Goal: Task Accomplishment & Management: Manage account settings

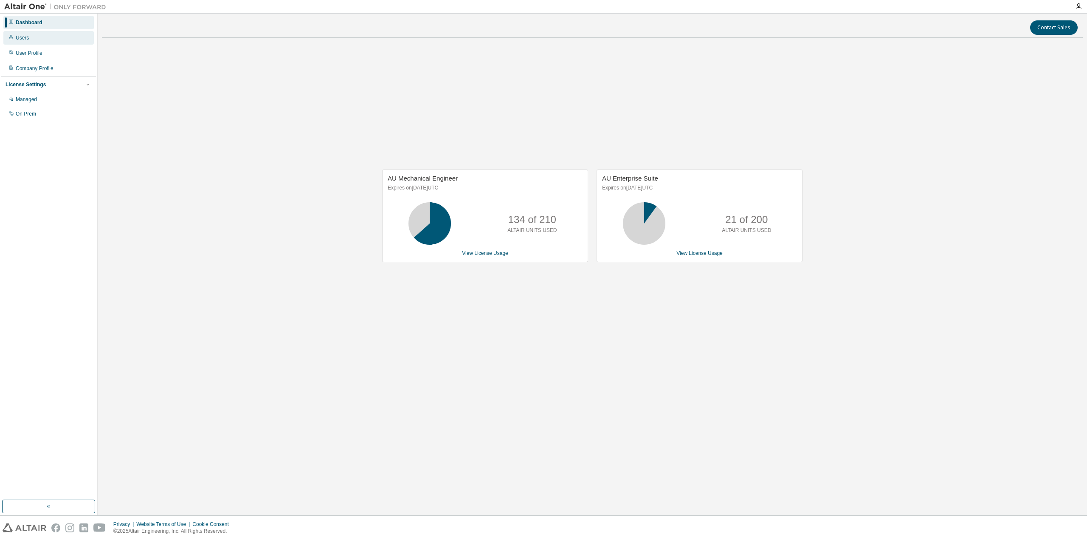
click at [39, 37] on div "Users" at bounding box center [48, 38] width 90 height 14
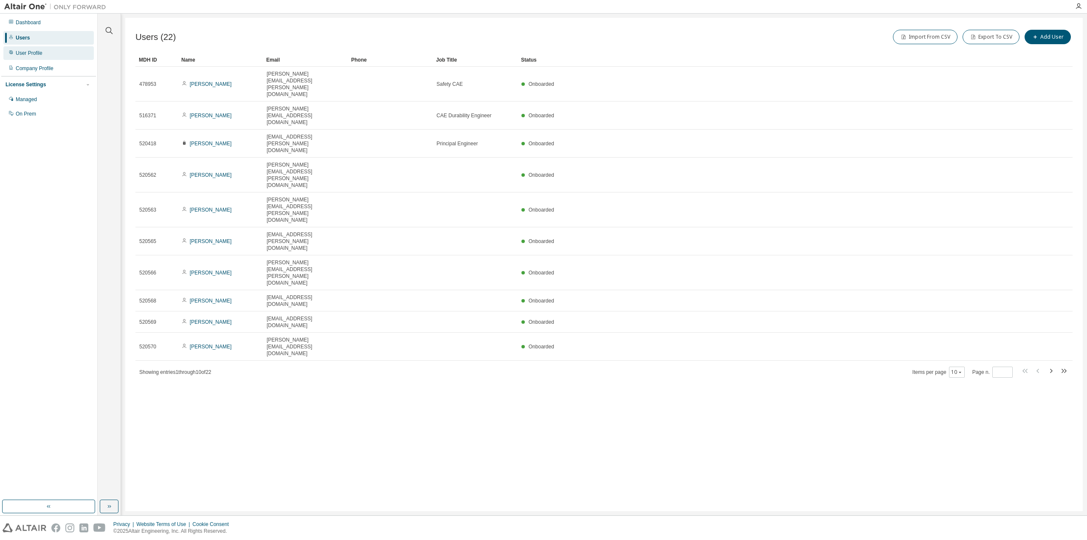
click at [35, 55] on div "User Profile" at bounding box center [29, 53] width 27 height 7
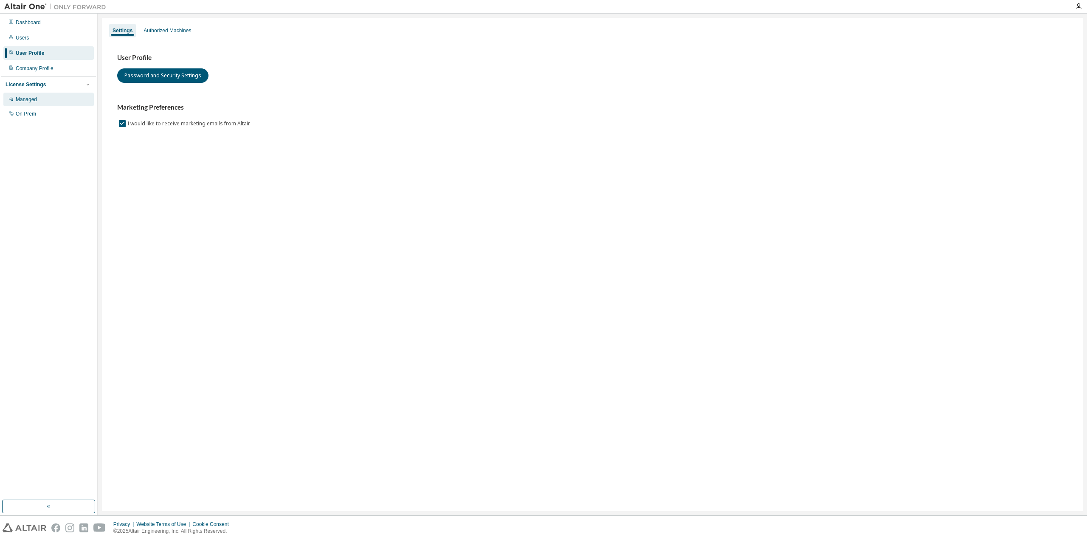
click at [44, 102] on div "Managed" at bounding box center [48, 100] width 90 height 14
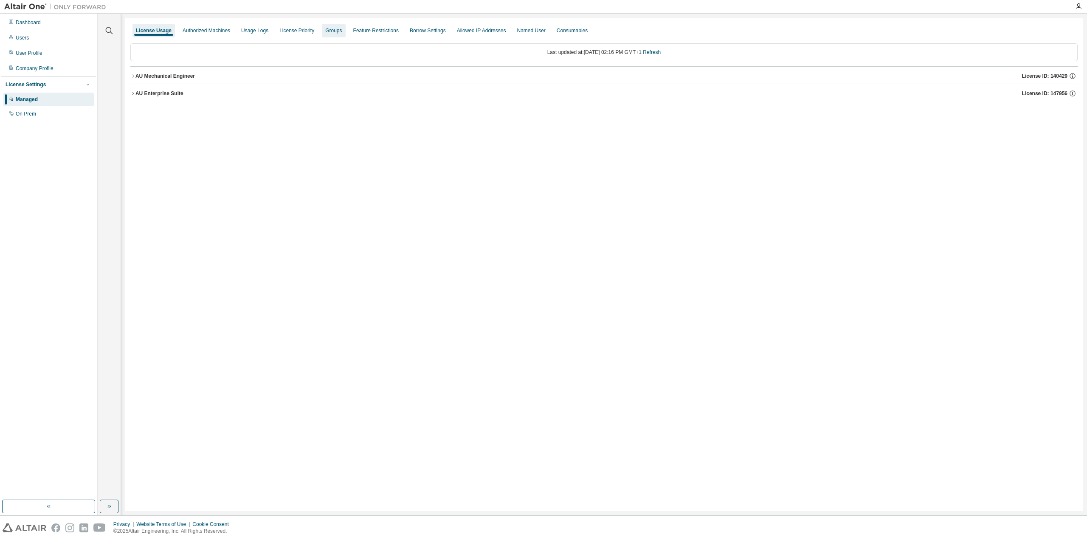
click at [334, 31] on div "Groups" at bounding box center [333, 30] width 17 height 7
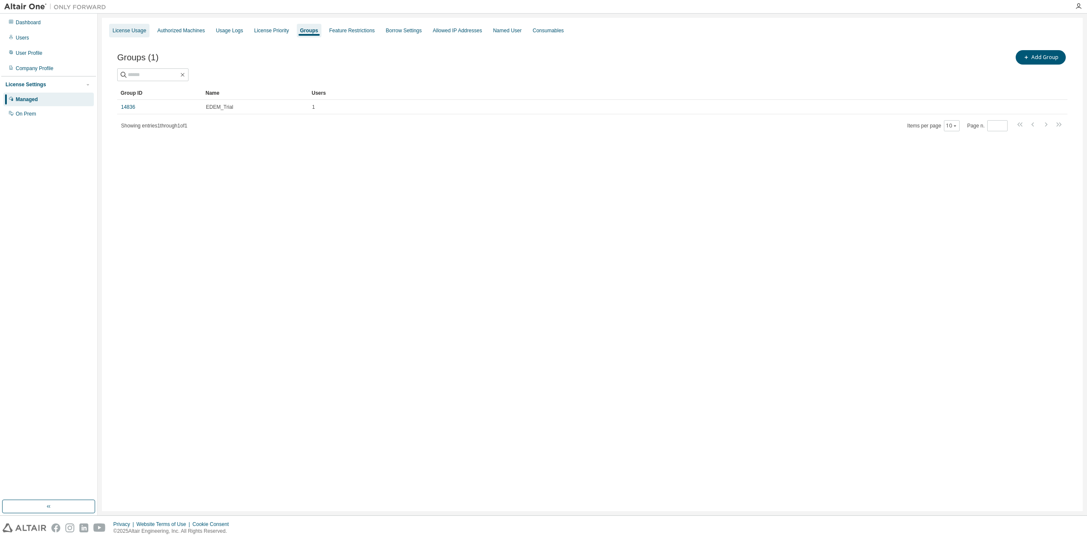
click at [143, 31] on div "License Usage" at bounding box center [130, 30] width 34 height 7
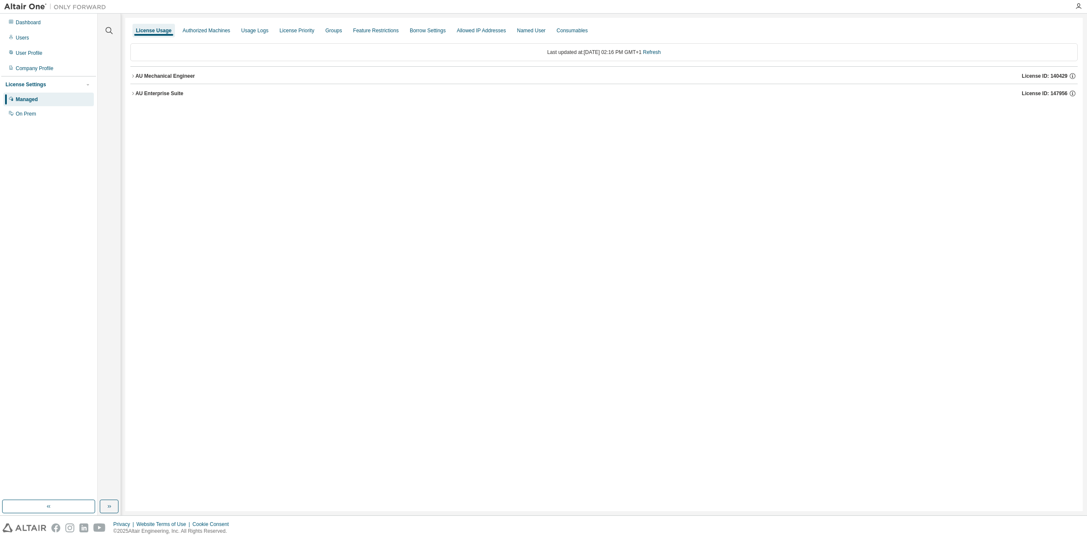
click at [135, 77] on icon "button" at bounding box center [132, 75] width 5 height 5
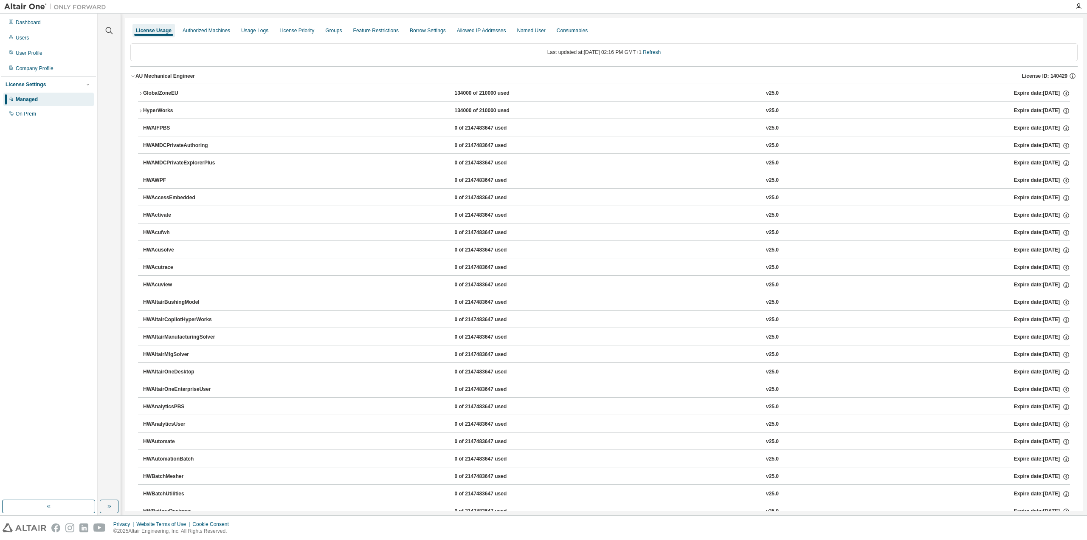
click at [135, 77] on icon "button" at bounding box center [132, 75] width 5 height 5
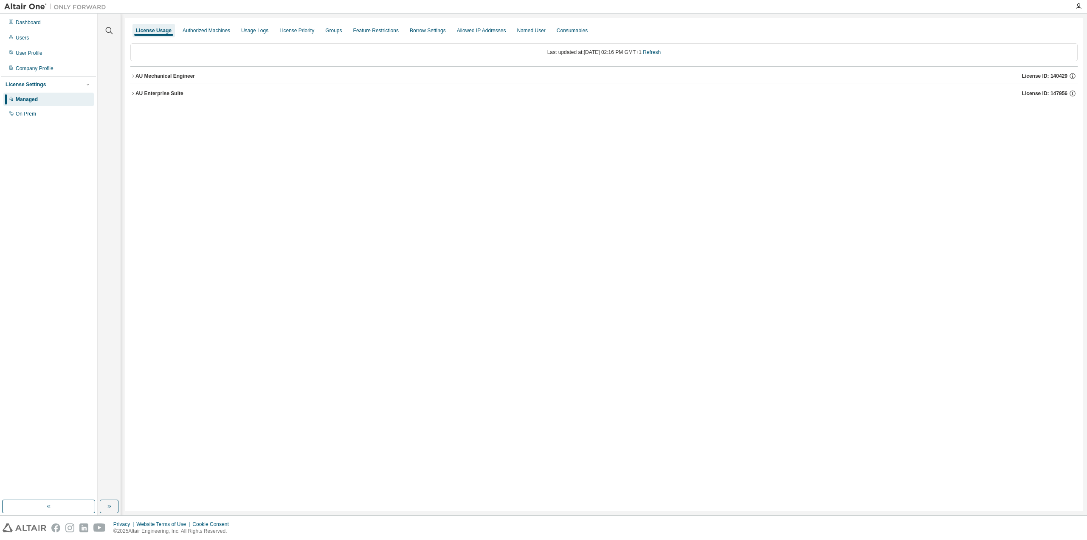
click at [135, 92] on icon "button" at bounding box center [132, 93] width 5 height 5
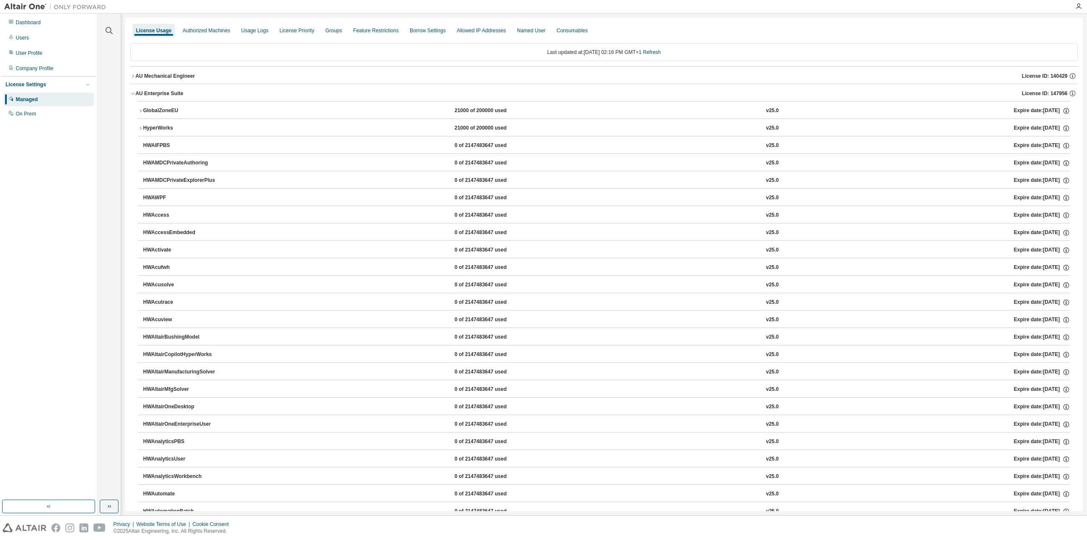
click at [135, 92] on icon "button" at bounding box center [132, 93] width 5 height 5
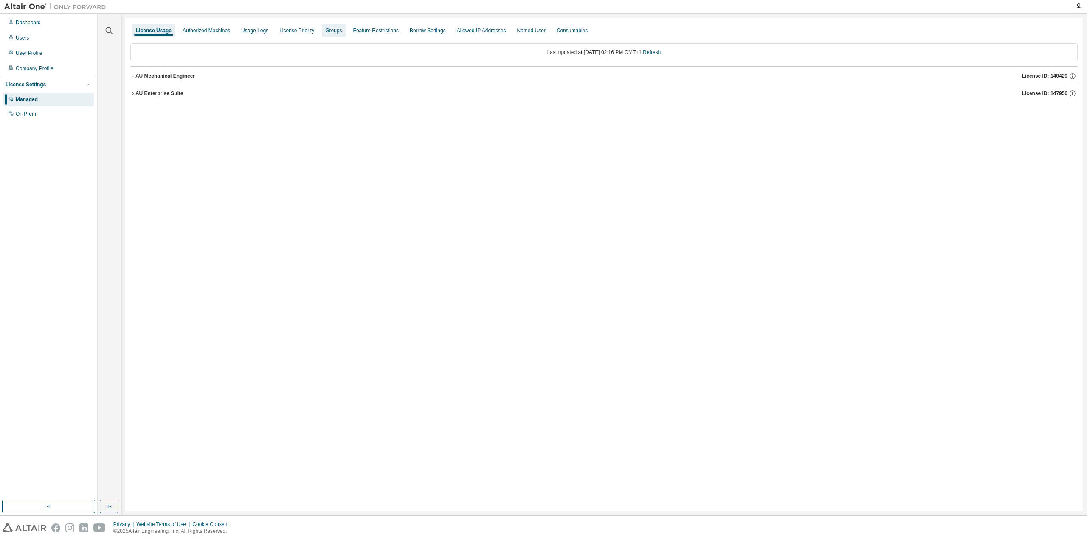
click at [340, 29] on div "Groups" at bounding box center [333, 30] width 17 height 7
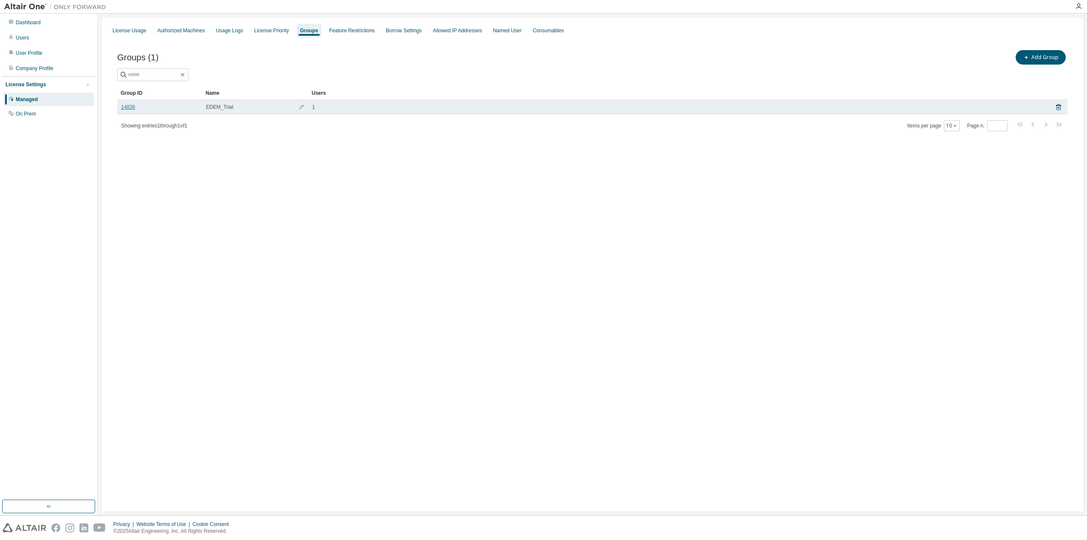
click at [124, 105] on link "14836" at bounding box center [128, 107] width 14 height 7
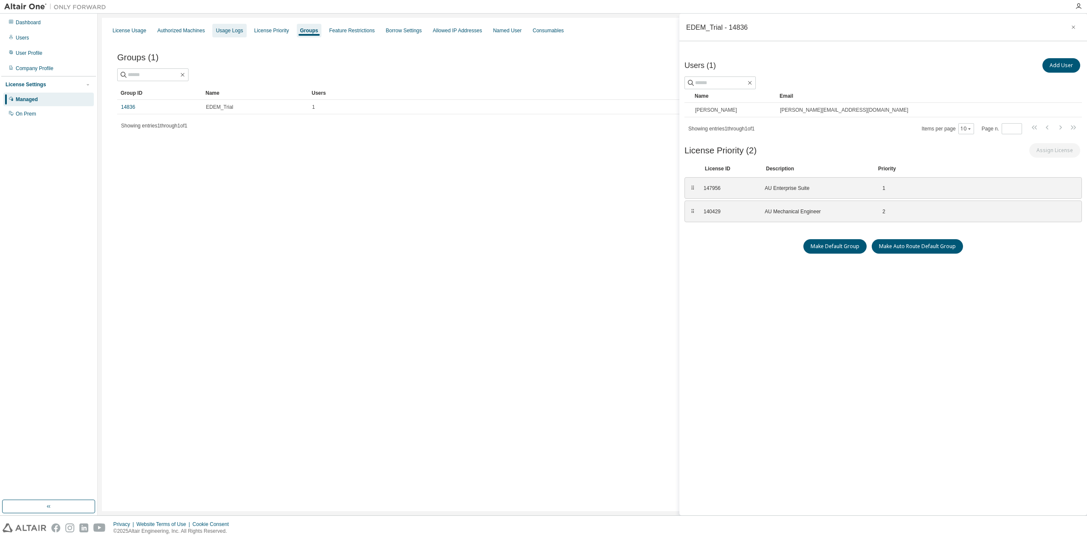
click at [234, 30] on div "Usage Logs" at bounding box center [229, 30] width 27 height 7
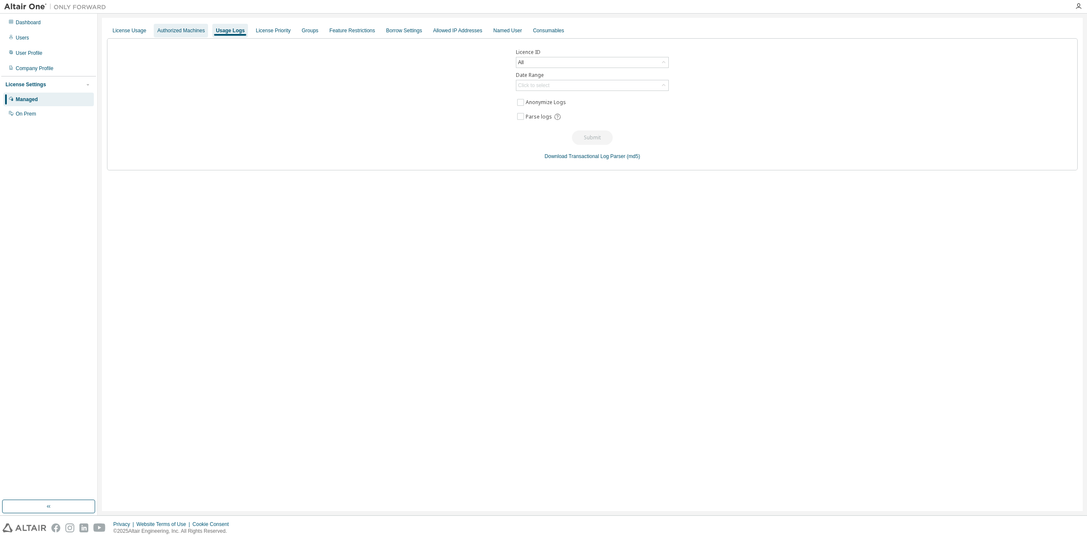
click at [172, 31] on div "Authorized Machines" at bounding box center [181, 30] width 48 height 7
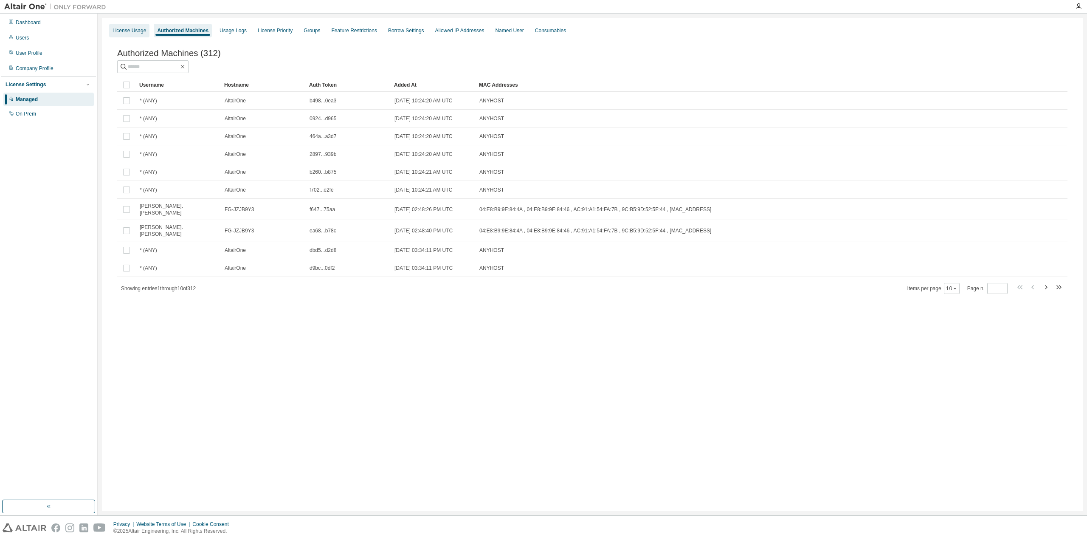
click at [139, 31] on div "License Usage" at bounding box center [130, 30] width 34 height 7
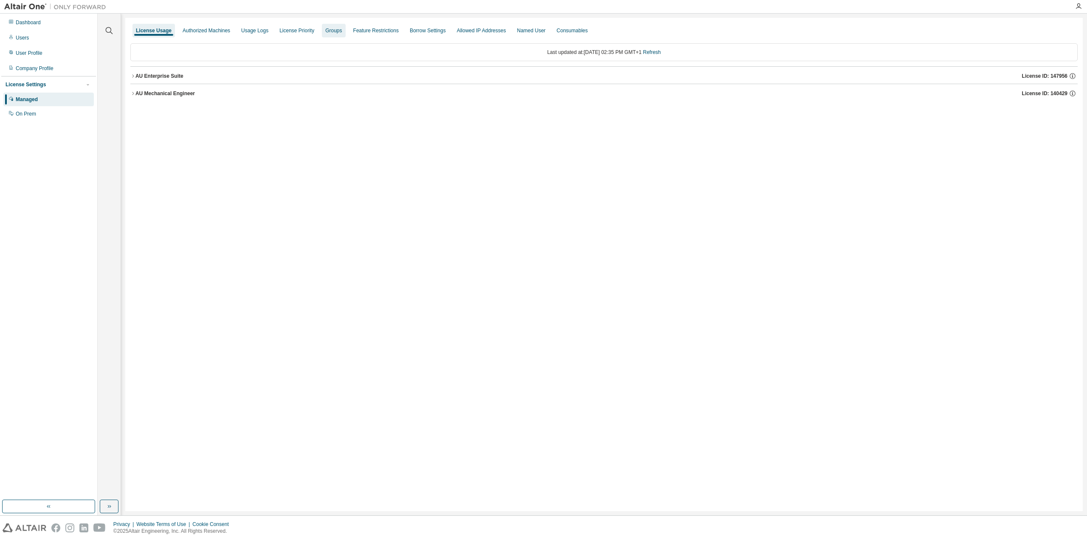
click at [334, 31] on div "Groups" at bounding box center [333, 30] width 17 height 7
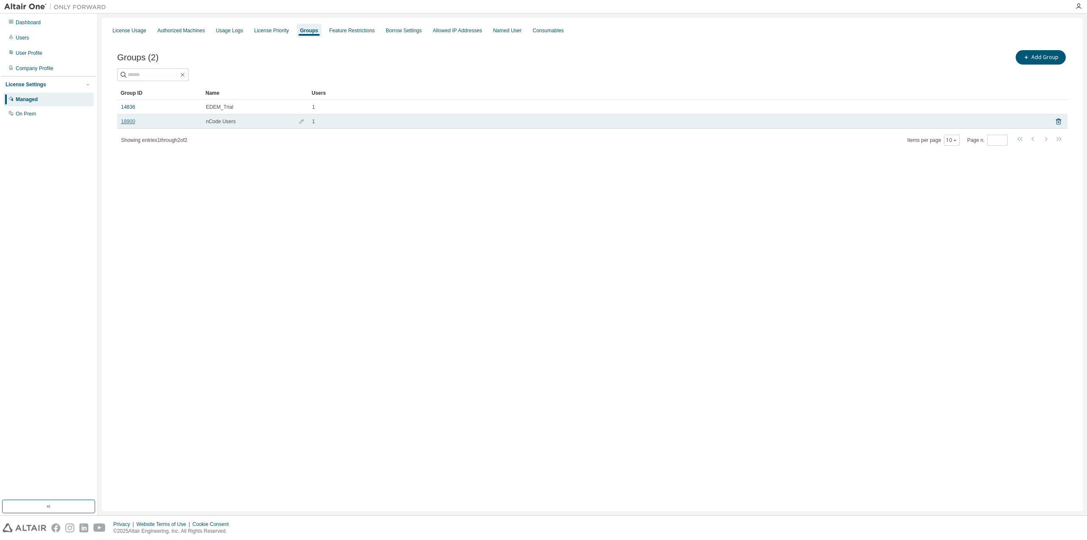
click at [127, 121] on link "18900" at bounding box center [128, 121] width 14 height 7
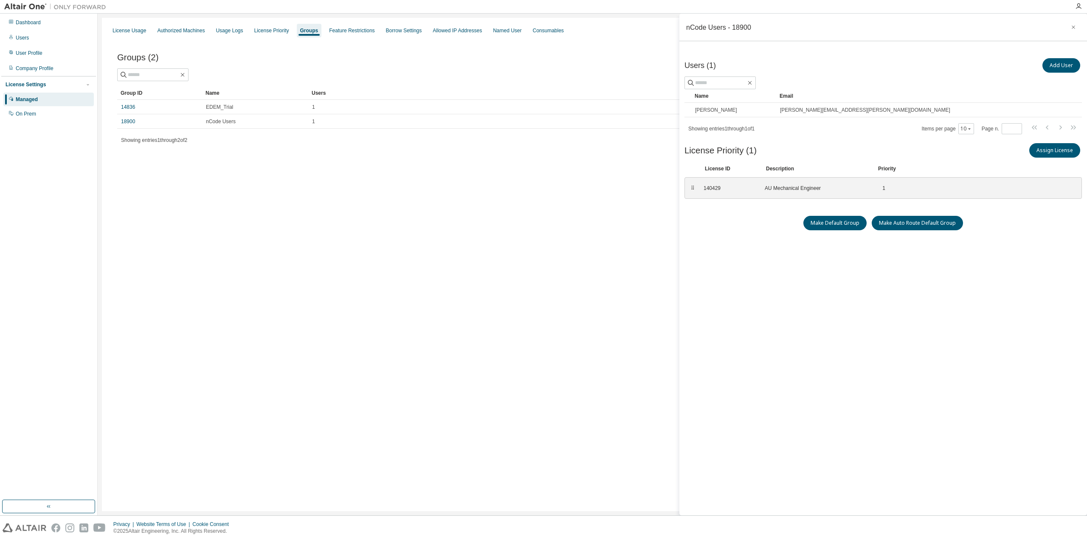
click at [531, 60] on div "Groups (2) Add Group" at bounding box center [592, 57] width 950 height 18
click at [1075, 24] on icon "button" at bounding box center [1074, 27] width 6 height 7
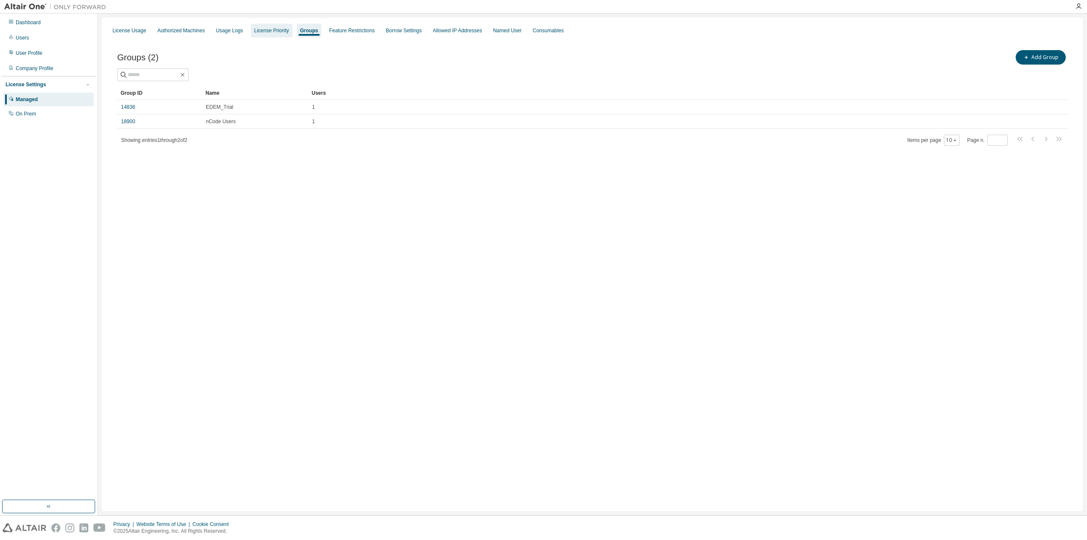
click at [274, 34] on div "License Priority" at bounding box center [272, 31] width 42 height 14
